Goal: Task Accomplishment & Management: Use online tool/utility

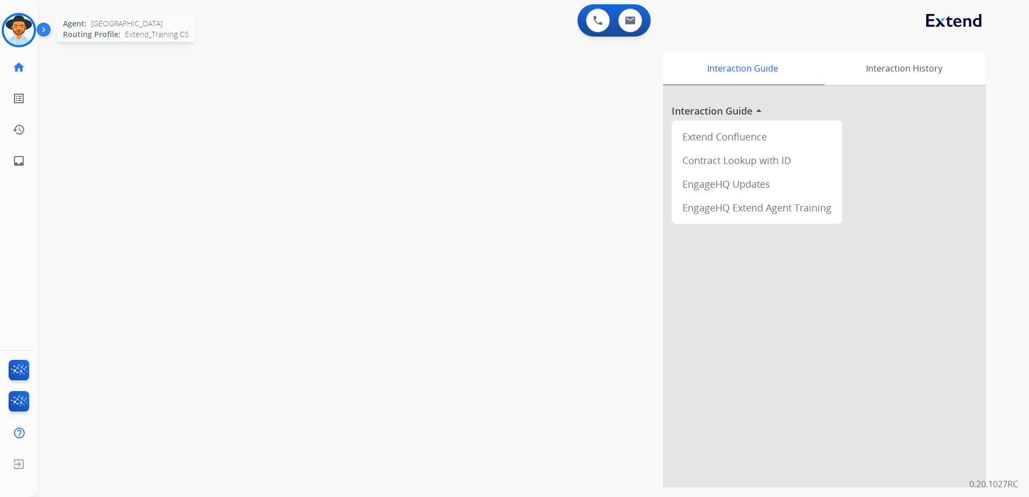
click at [35, 29] on div at bounding box center [19, 30] width 34 height 34
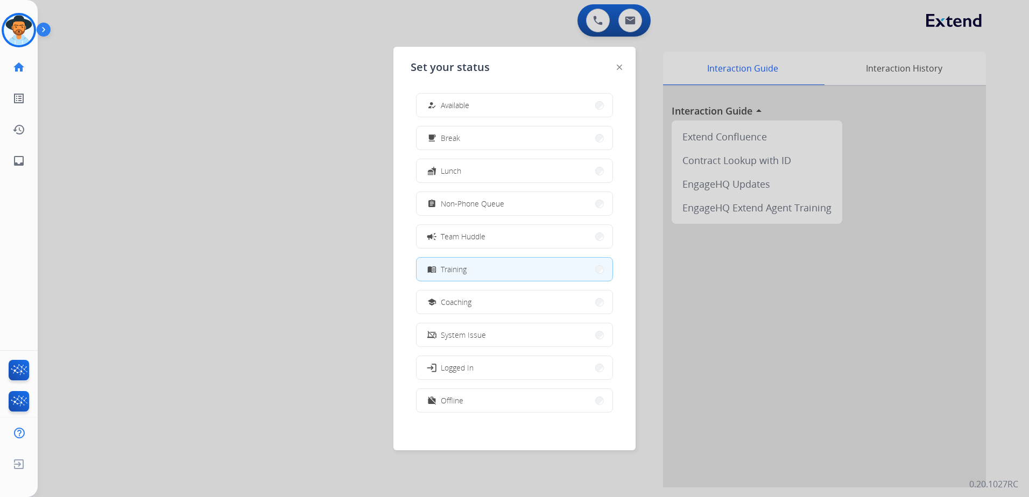
click at [619, 68] on img at bounding box center [618, 67] width 5 height 5
